Goal: Transaction & Acquisition: Purchase product/service

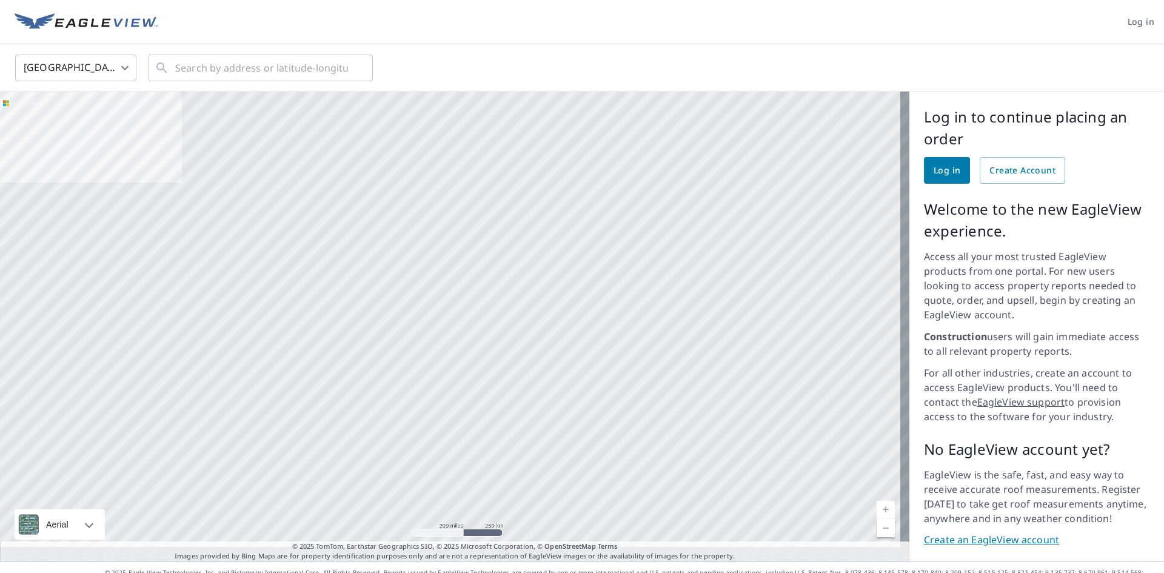
click at [934, 170] on span "Log in" at bounding box center [947, 170] width 27 height 15
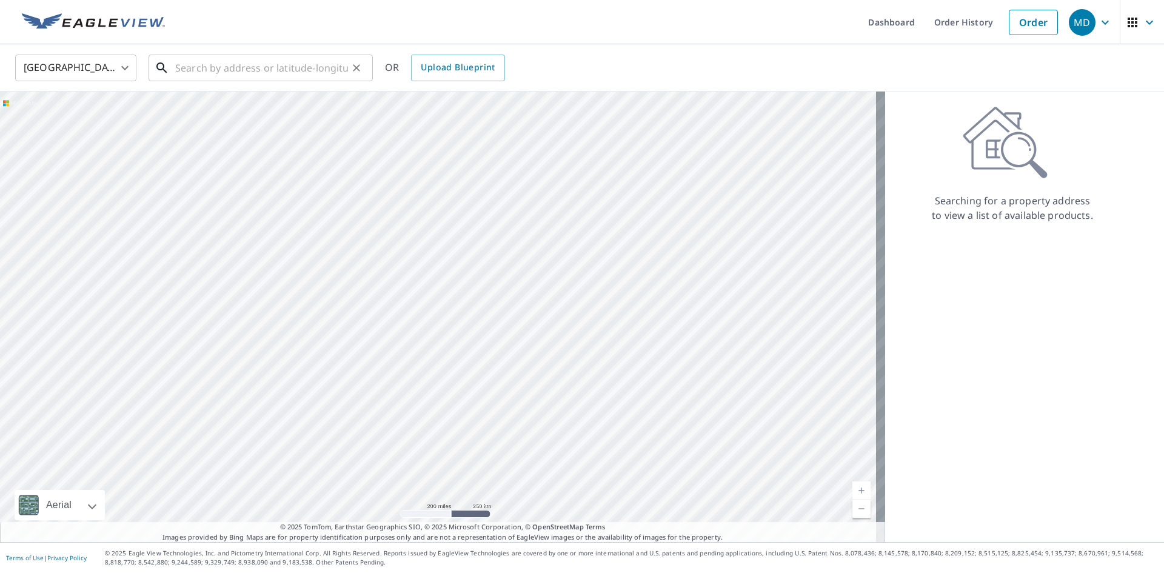
click at [345, 74] on input "text" at bounding box center [261, 68] width 173 height 34
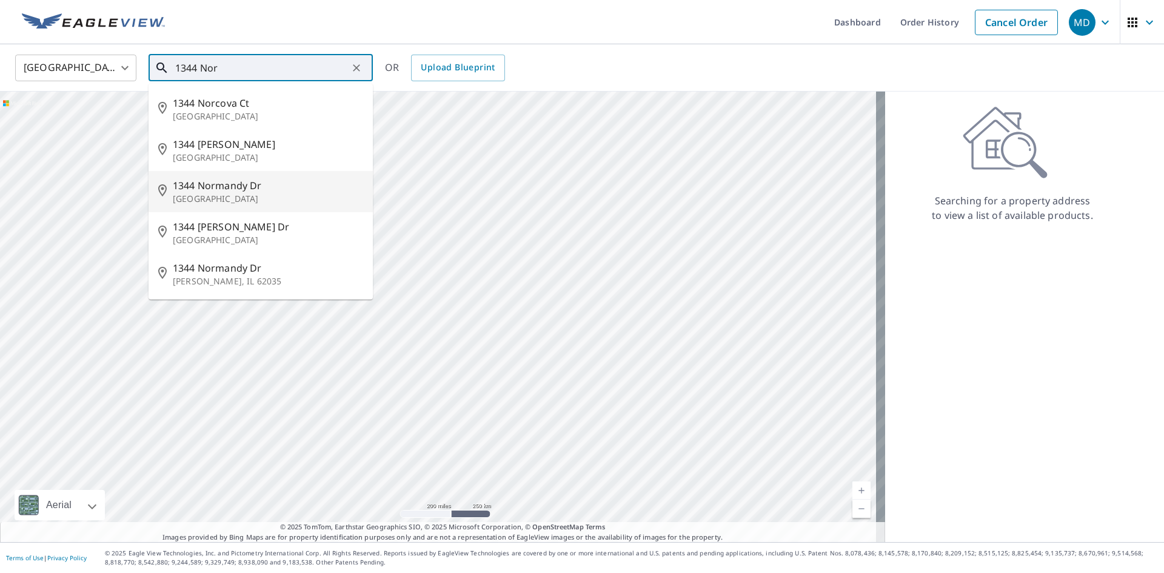
click at [218, 196] on p "[GEOGRAPHIC_DATA]" at bounding box center [268, 199] width 190 height 12
type input "[STREET_ADDRESS][PERSON_NAME]"
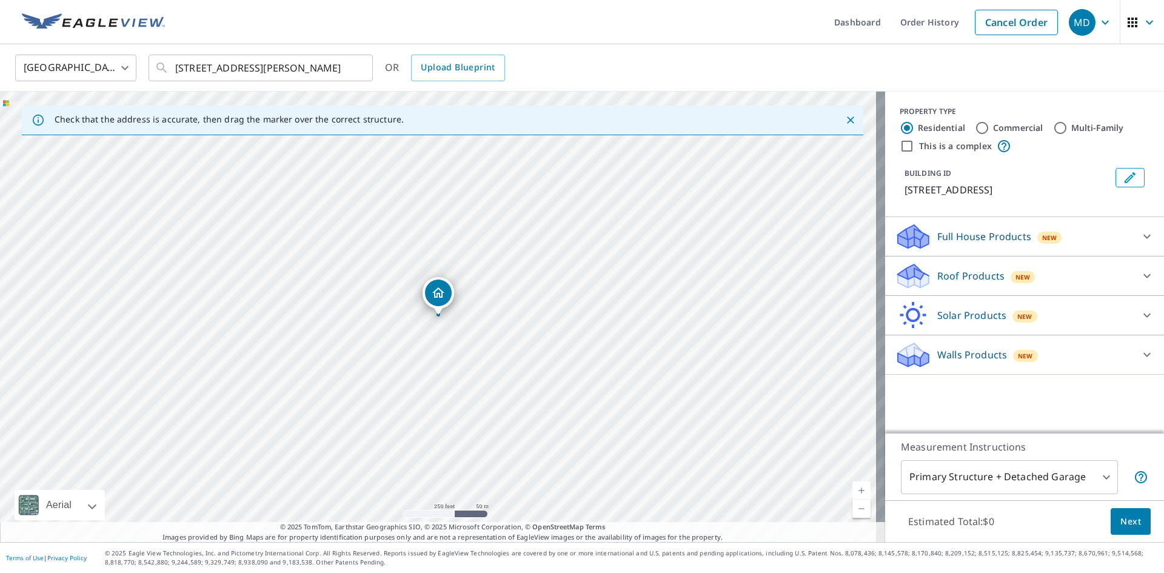
click at [1146, 276] on div at bounding box center [1147, 275] width 29 height 29
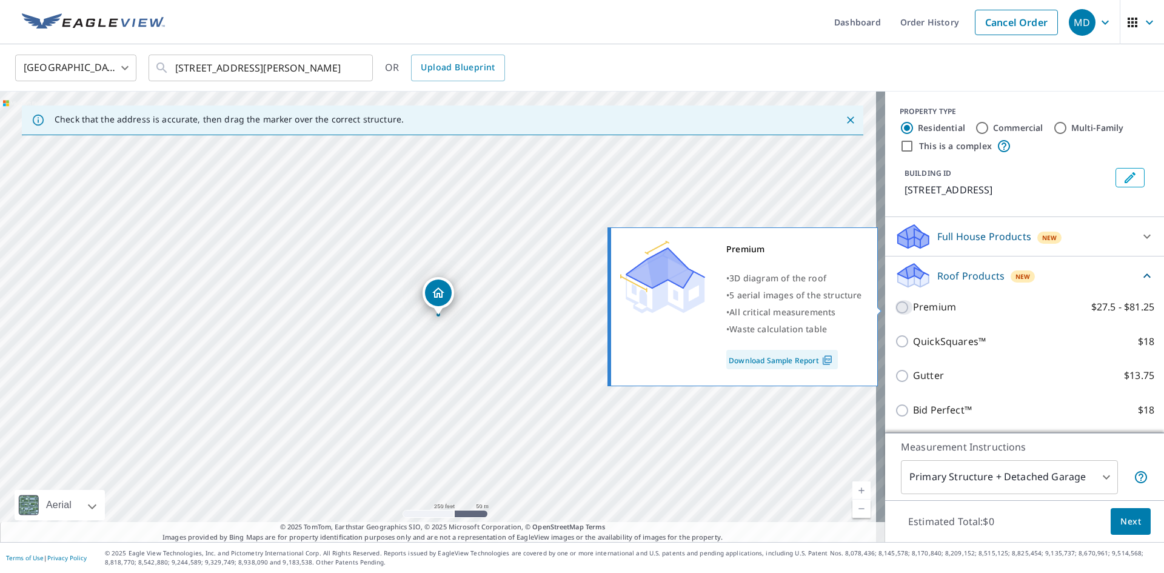
click at [895, 303] on input "Premium $27.5 - $81.25" at bounding box center [904, 307] width 18 height 15
checkbox input "true"
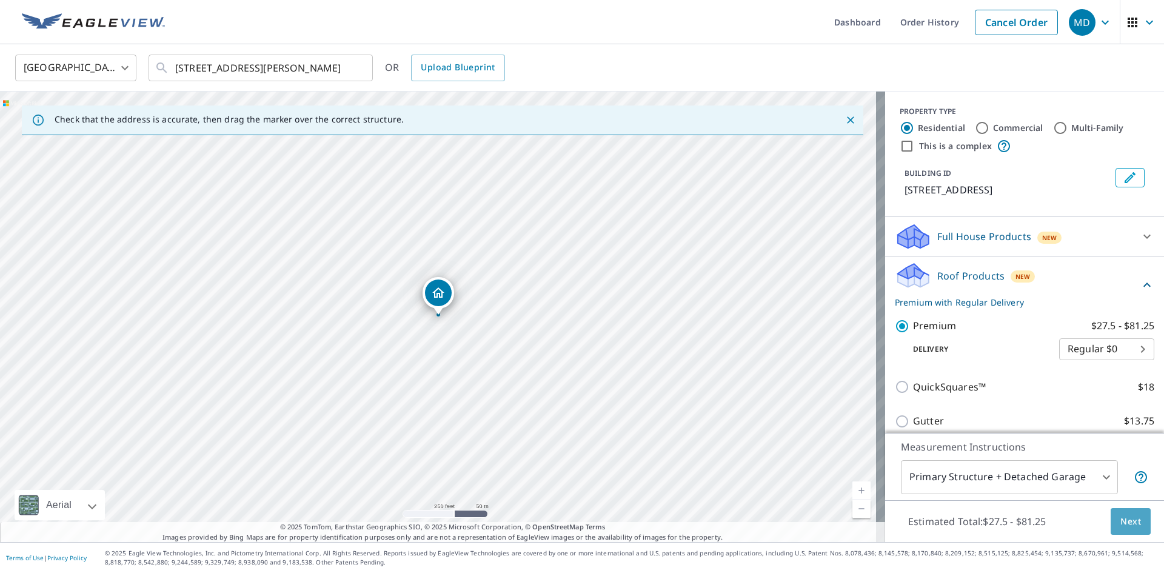
click at [1111, 520] on button "Next" at bounding box center [1131, 521] width 40 height 27
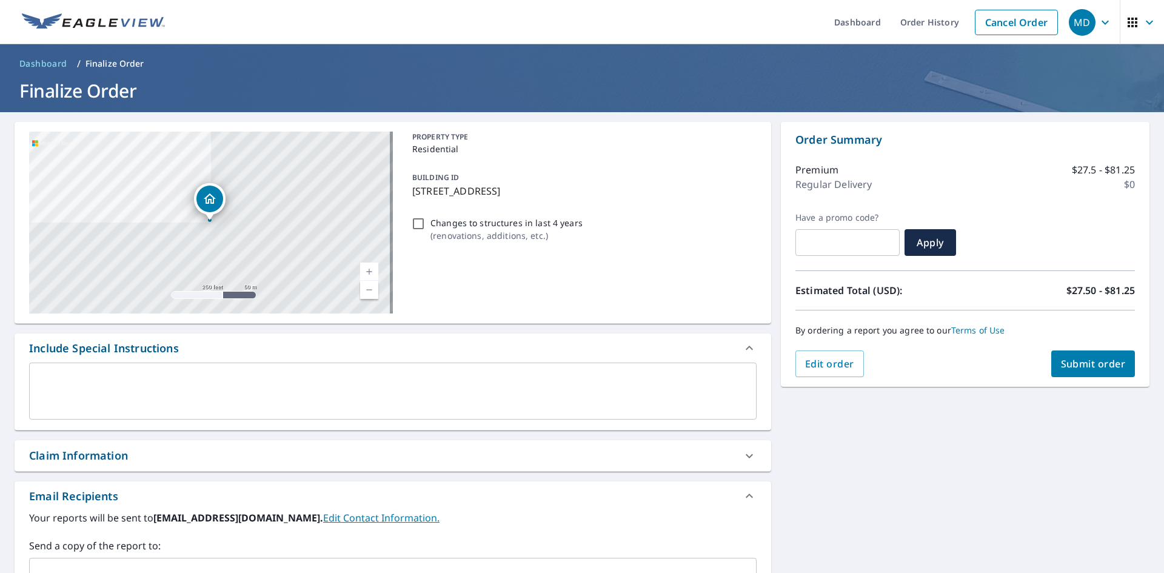
click at [1080, 358] on span "Submit order" at bounding box center [1093, 363] width 65 height 13
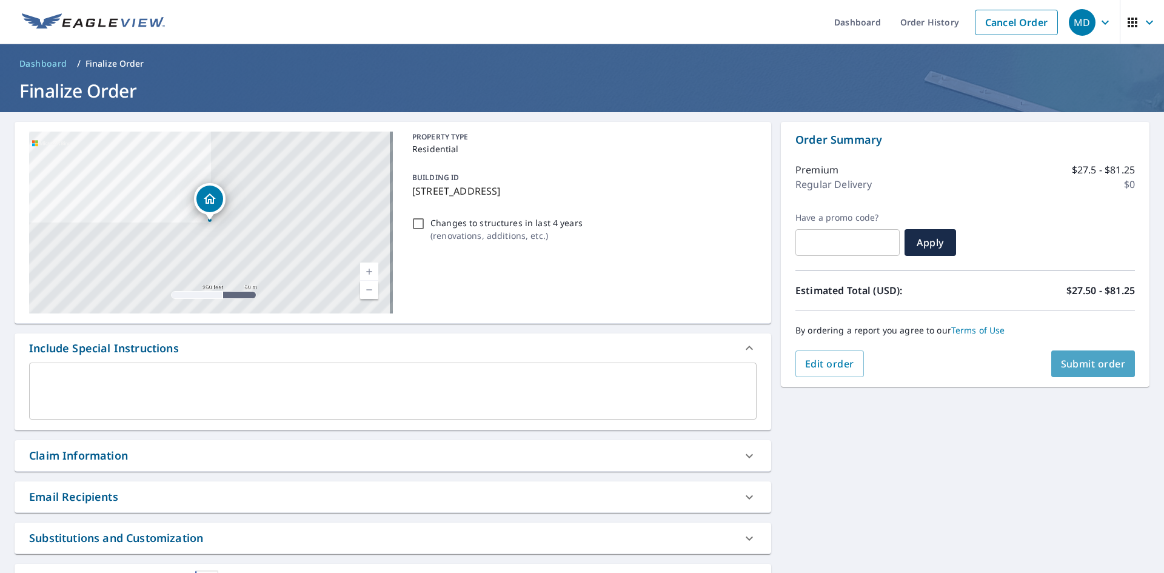
click at [1061, 358] on span "Submit order" at bounding box center [1093, 363] width 65 height 13
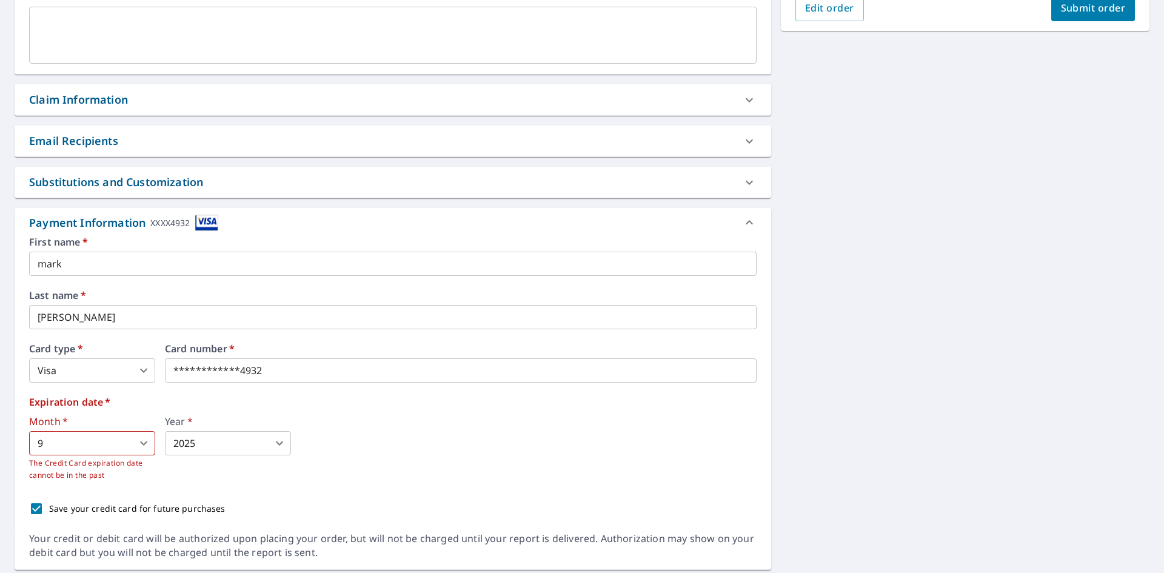
scroll to position [364, 0]
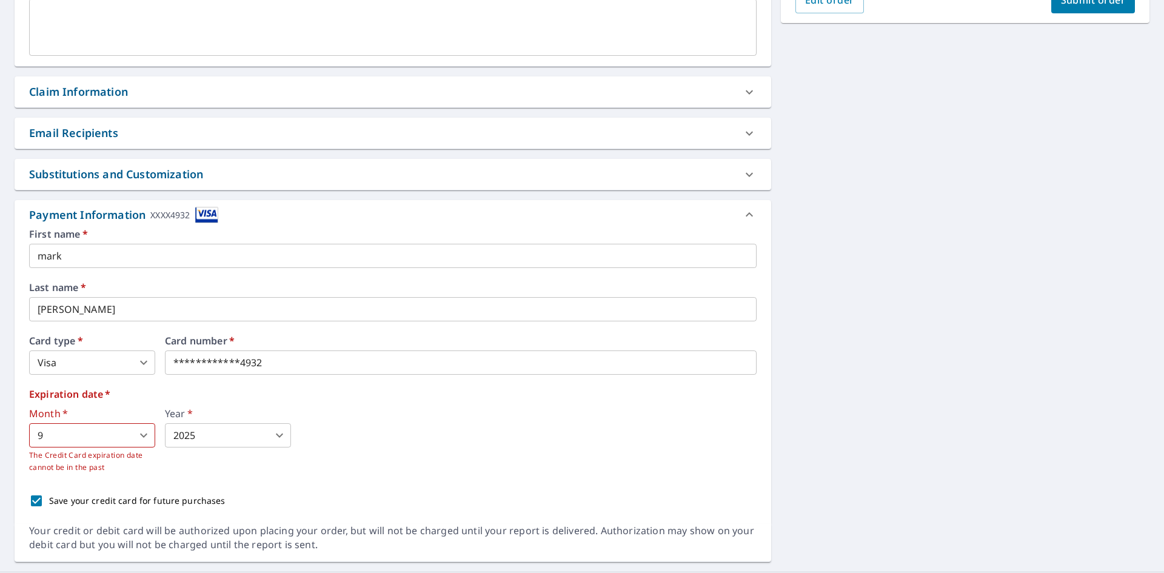
click at [147, 434] on body "MD MD Dashboard Order History Cancel Order MD Dashboard / Finalize Order Finali…" at bounding box center [582, 286] width 1164 height 573
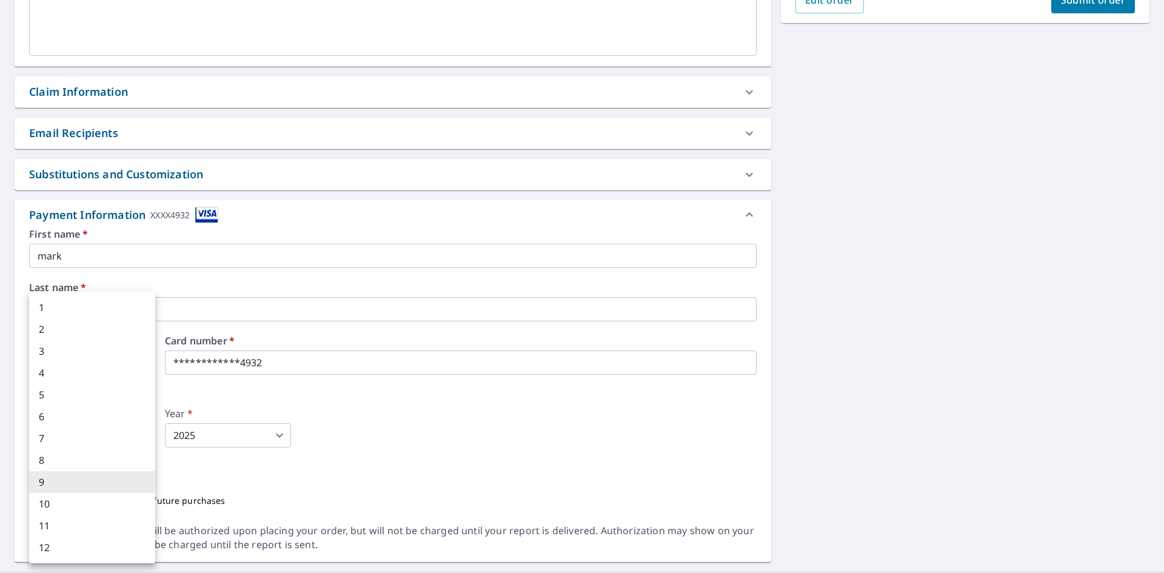
click at [67, 524] on li "11" at bounding box center [92, 526] width 126 height 22
type input "11"
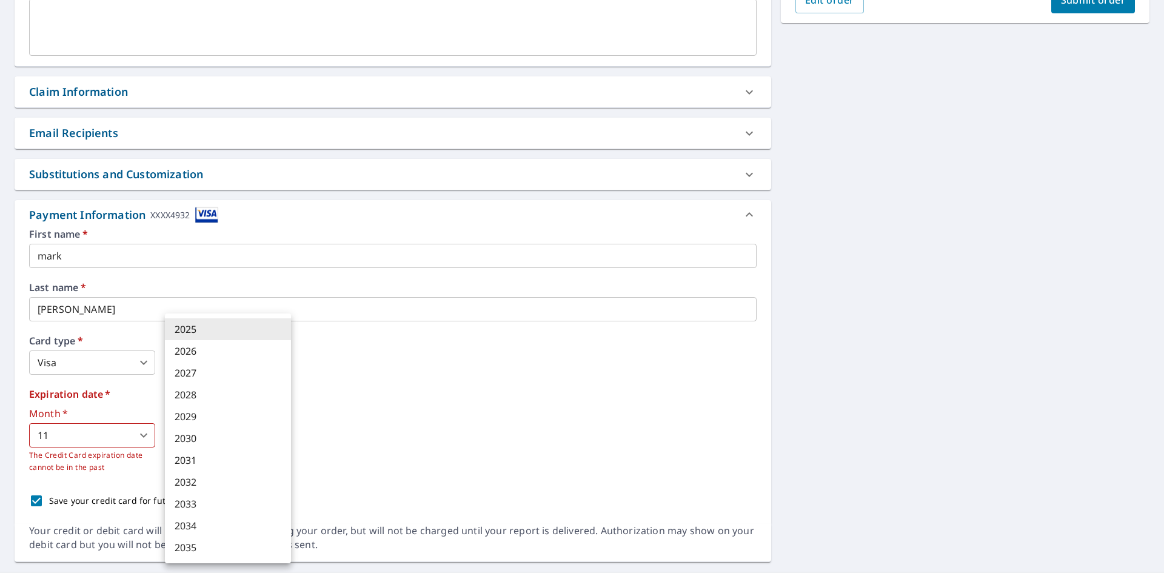
click at [278, 435] on body "MD MD Dashboard Order History Cancel Order MD Dashboard / Finalize Order Finali…" at bounding box center [582, 286] width 1164 height 573
click at [228, 421] on li "2029" at bounding box center [228, 417] width 126 height 22
type input "2029"
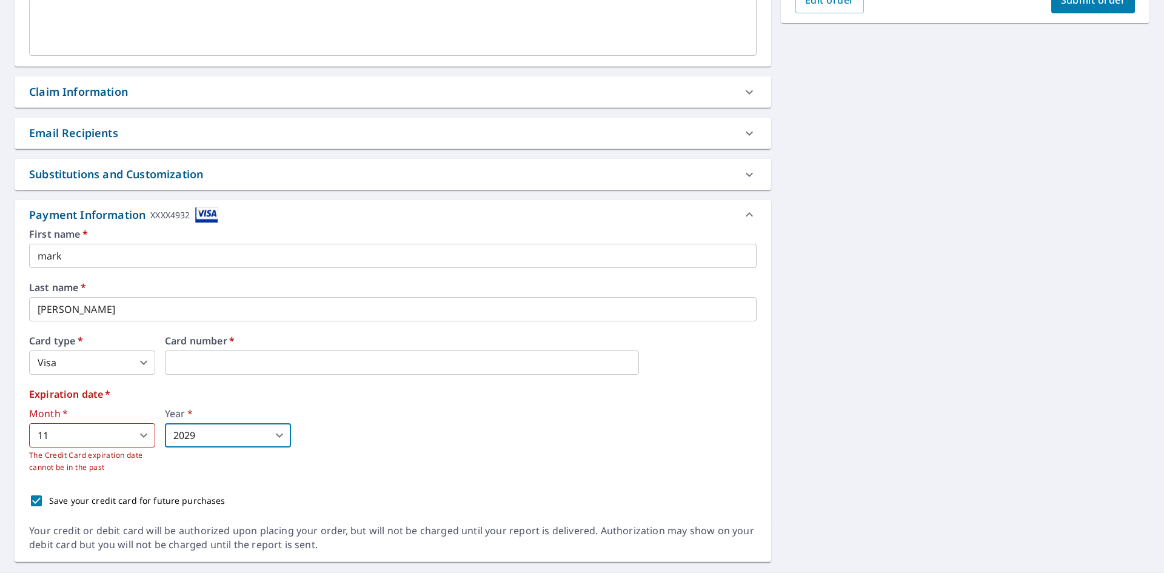
click at [649, 478] on div "First name   * [PERSON_NAME] ​ Last name   * [PERSON_NAME] ​ Card type   * Visa…" at bounding box center [393, 371] width 728 height 284
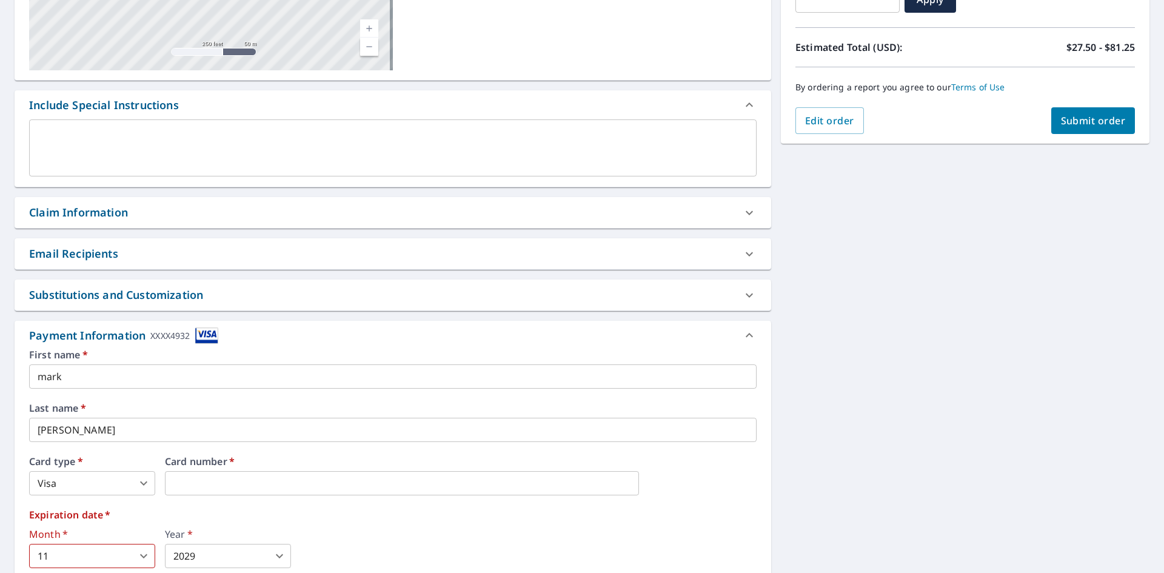
scroll to position [243, 0]
click at [1091, 110] on button "Submit order" at bounding box center [1093, 121] width 84 height 27
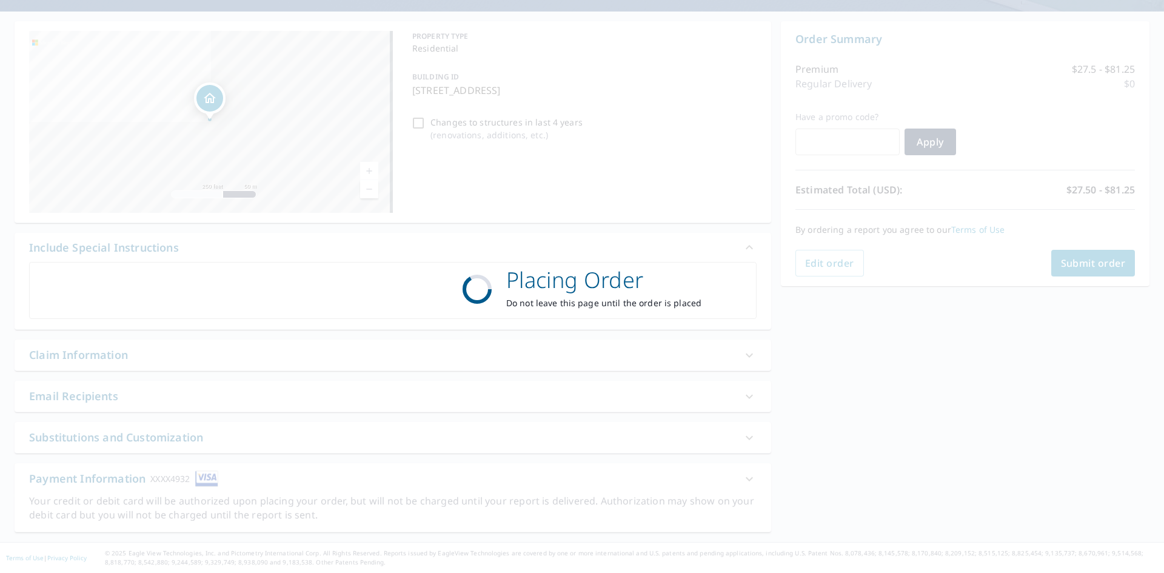
scroll to position [101, 0]
